Goal: Information Seeking & Learning: Learn about a topic

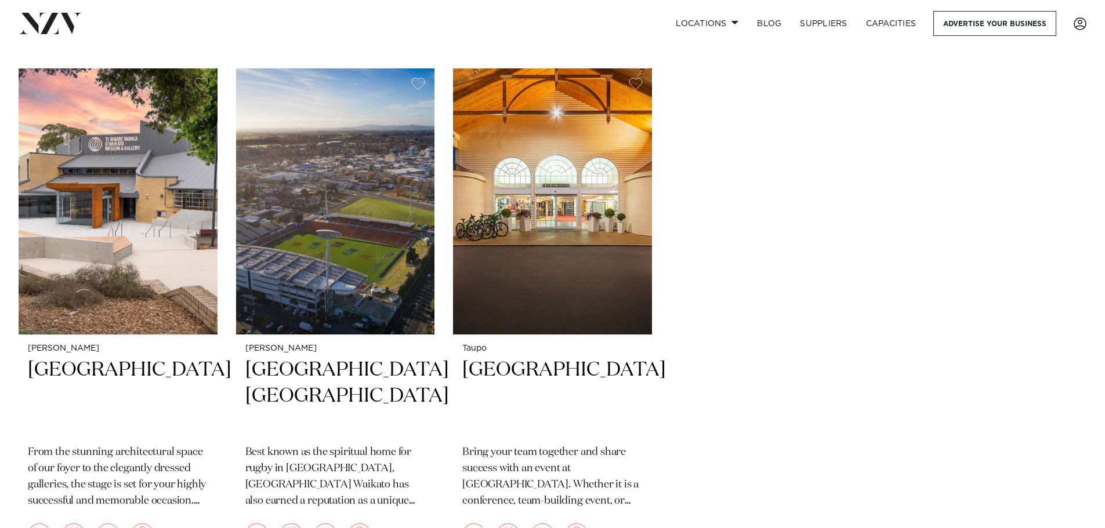
scroll to position [2030, 0]
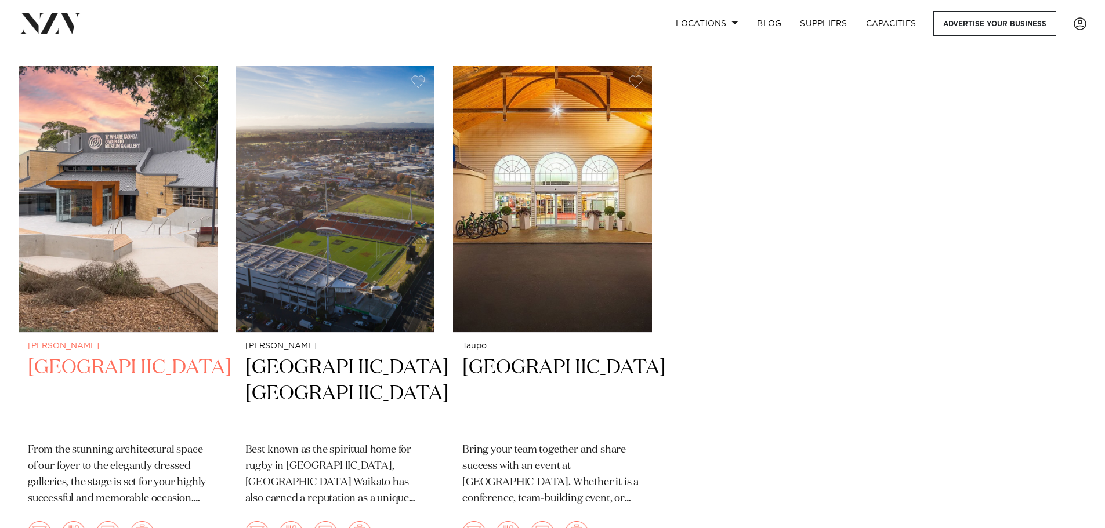
click at [28, 155] on img at bounding box center [118, 199] width 199 height 267
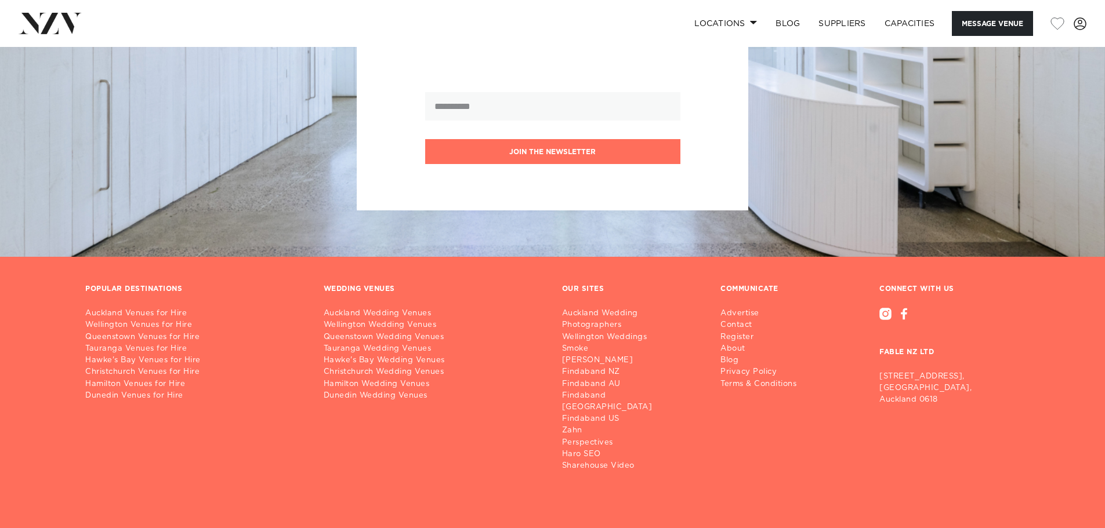
scroll to position [2146, 0]
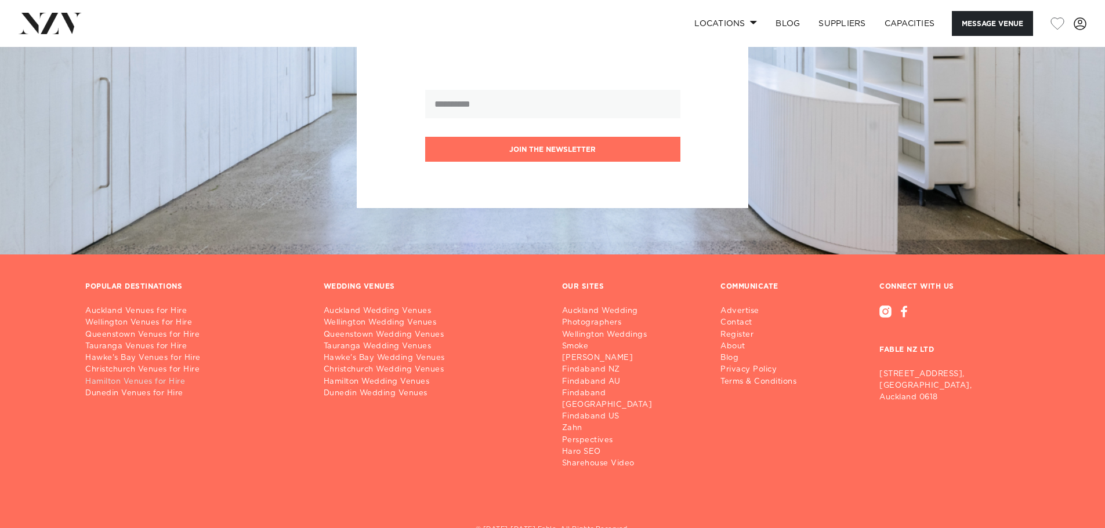
click at [103, 379] on link "Hamilton Venues for Hire" at bounding box center [195, 382] width 220 height 12
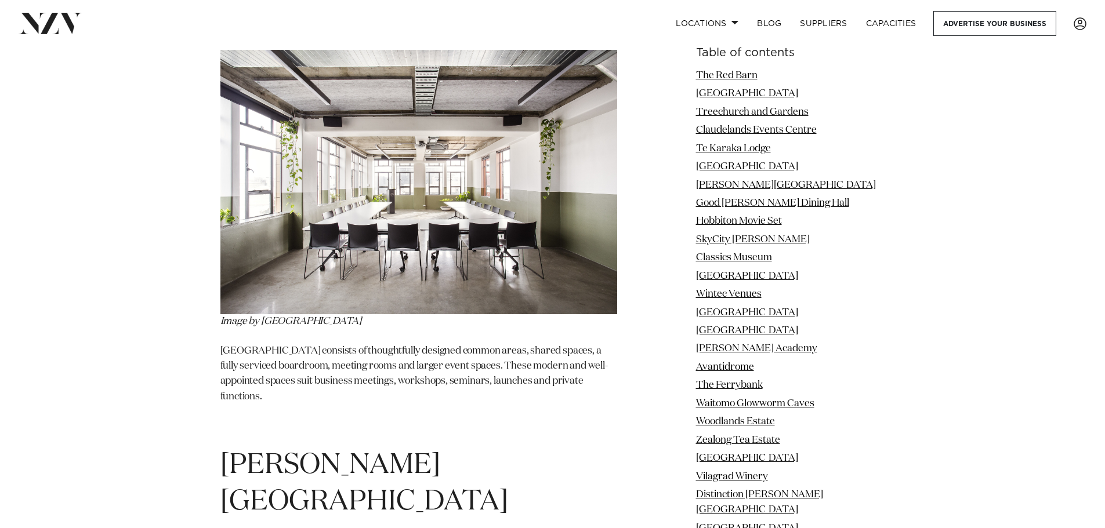
scroll to position [3828, 0]
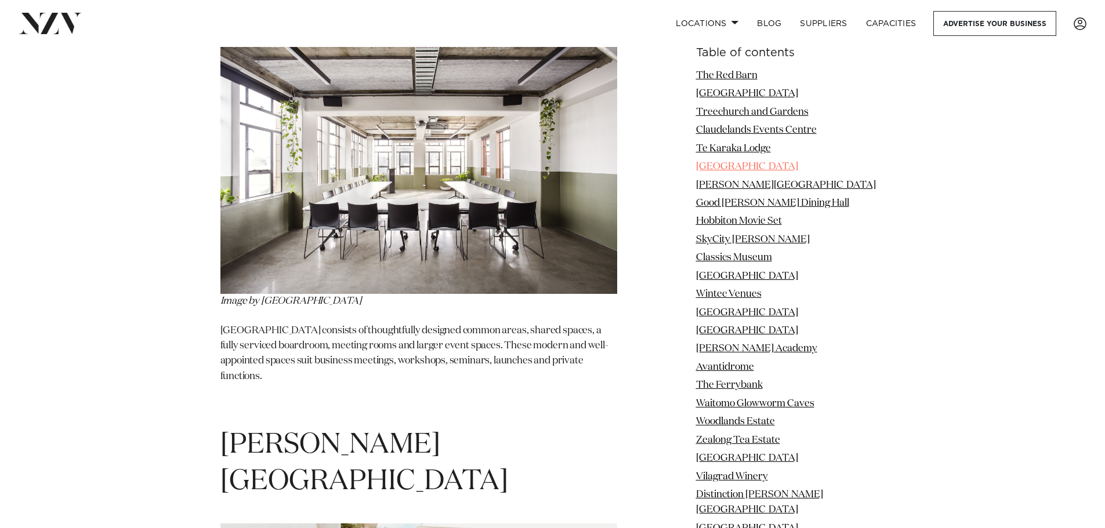
click at [702, 163] on link "Panama Square" at bounding box center [747, 167] width 102 height 10
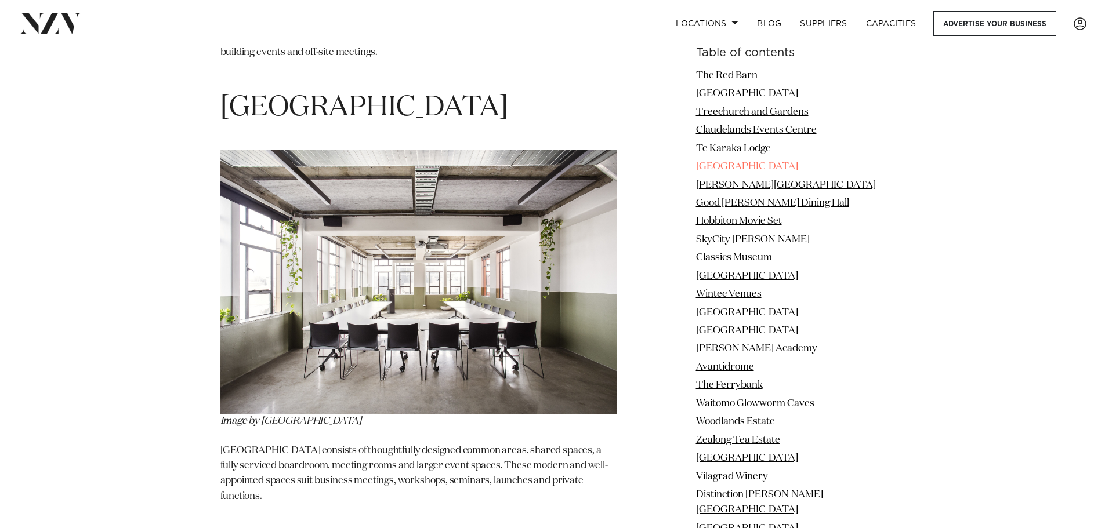
scroll to position [3705, 0]
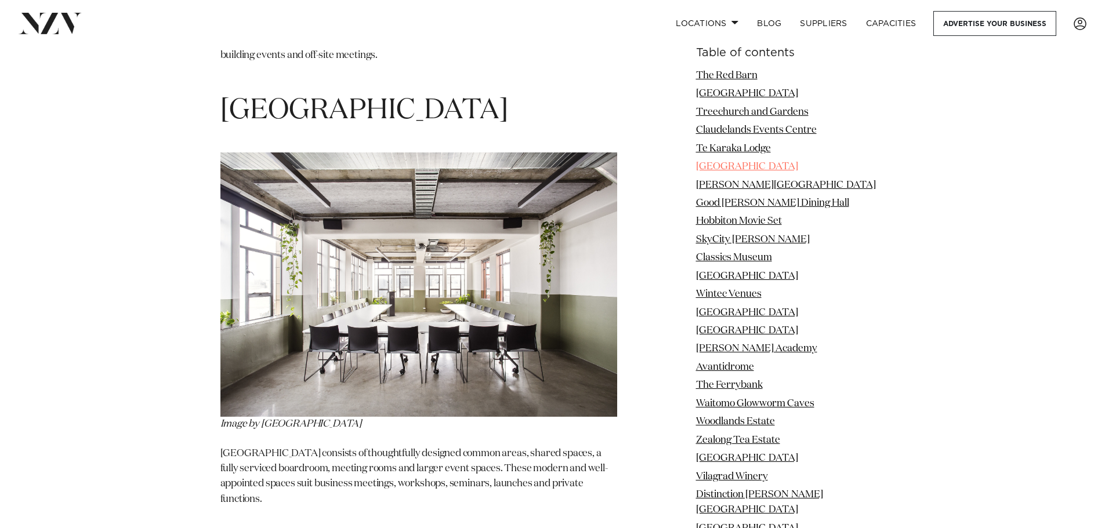
click at [729, 165] on link "Panama Square" at bounding box center [747, 167] width 102 height 10
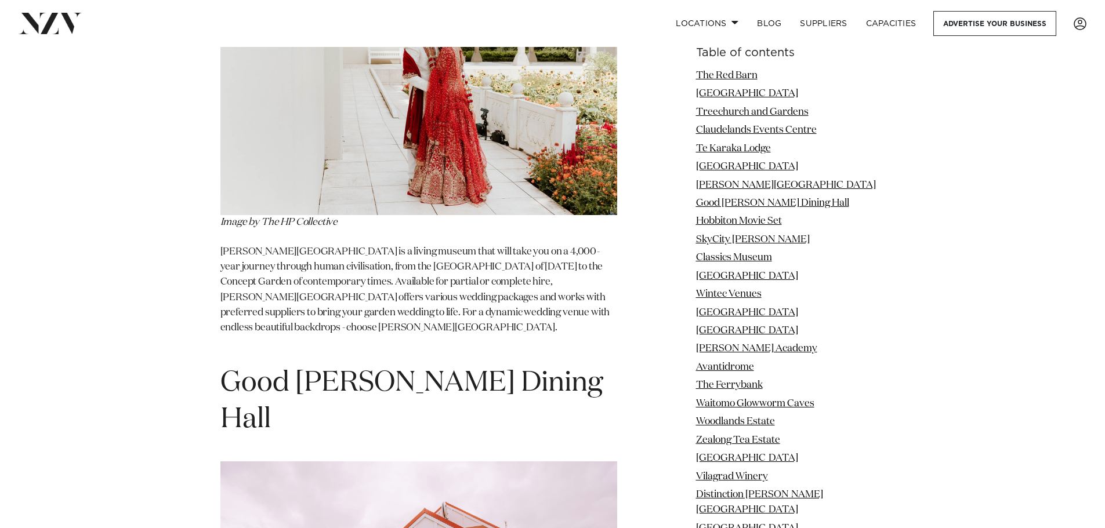
scroll to position [4169, 0]
